Goal: Task Accomplishment & Management: Manage account settings

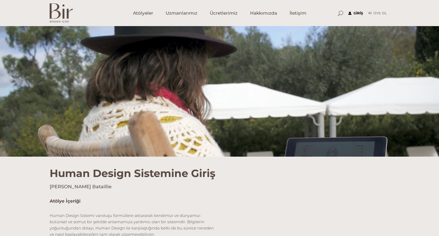
type input "serserikarincalar@gmail.com"
click at [359, 13] on link "Giriş" at bounding box center [355, 13] width 15 height 6
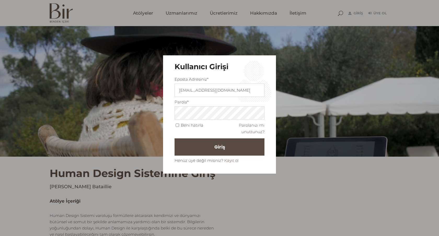
click at [177, 127] on span "Beni hatırla" at bounding box center [189, 125] width 29 height 5
click at [177, 125] on input "Beni hatırla" at bounding box center [177, 125] width 3 height 3
checkbox input "true"
click at [200, 145] on button "Giriş" at bounding box center [220, 146] width 90 height 17
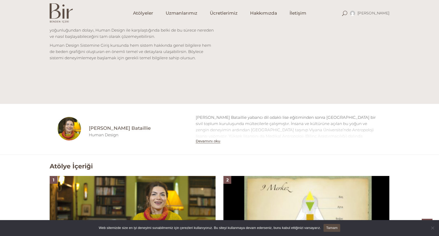
scroll to position [198, 0]
